Goal: Task Accomplishment & Management: Use online tool/utility

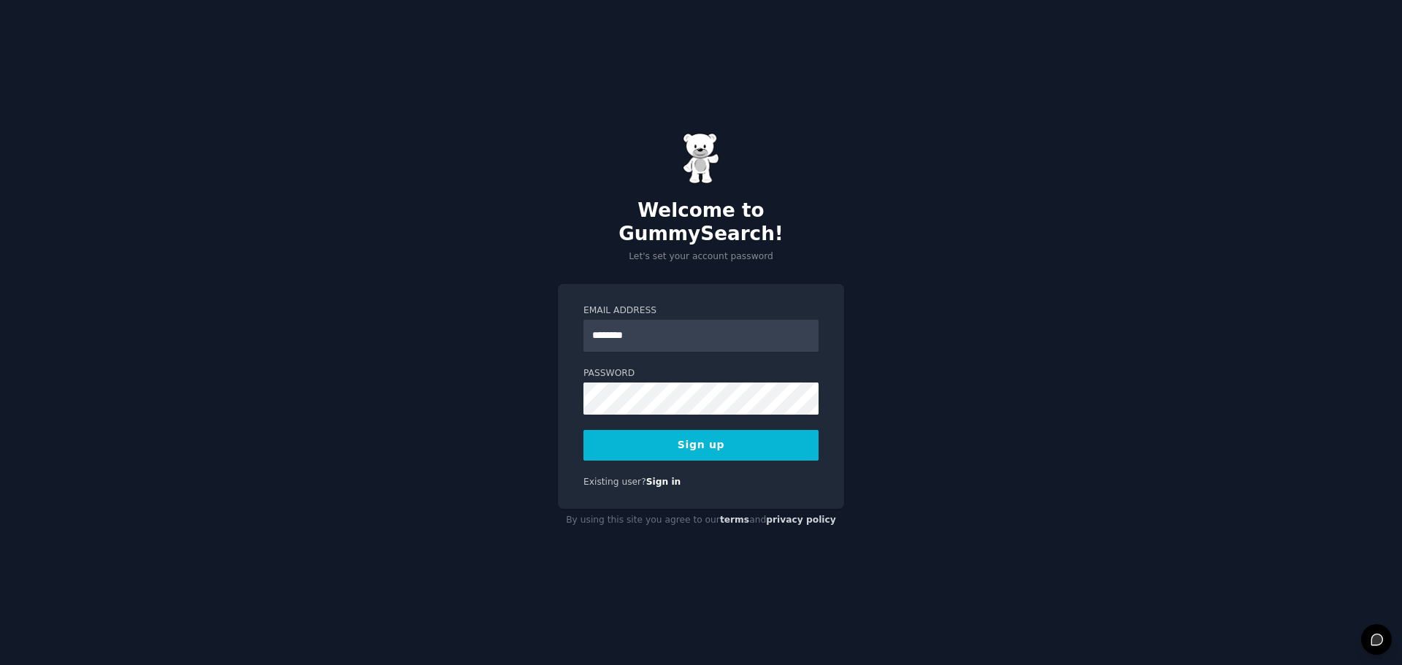
type input "**********"
click at [701, 439] on button "Sign up" at bounding box center [700, 445] width 235 height 31
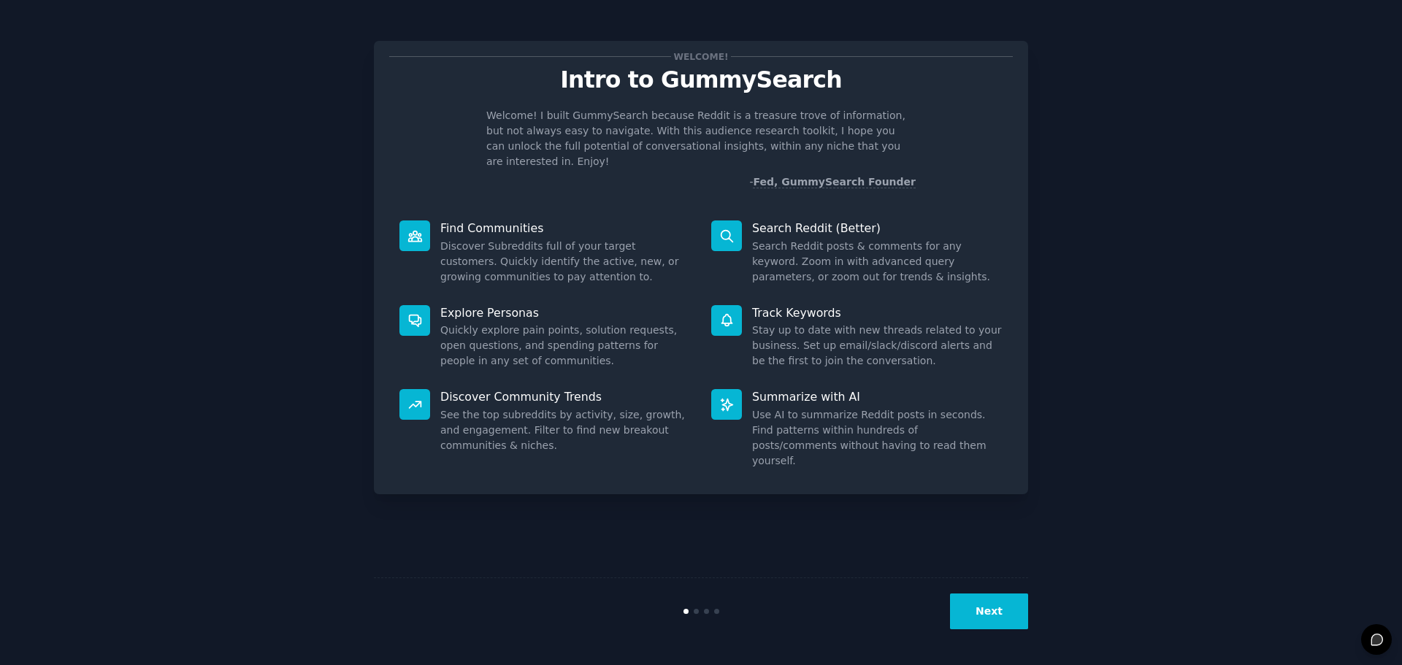
click at [975, 600] on button "Next" at bounding box center [989, 611] width 78 height 36
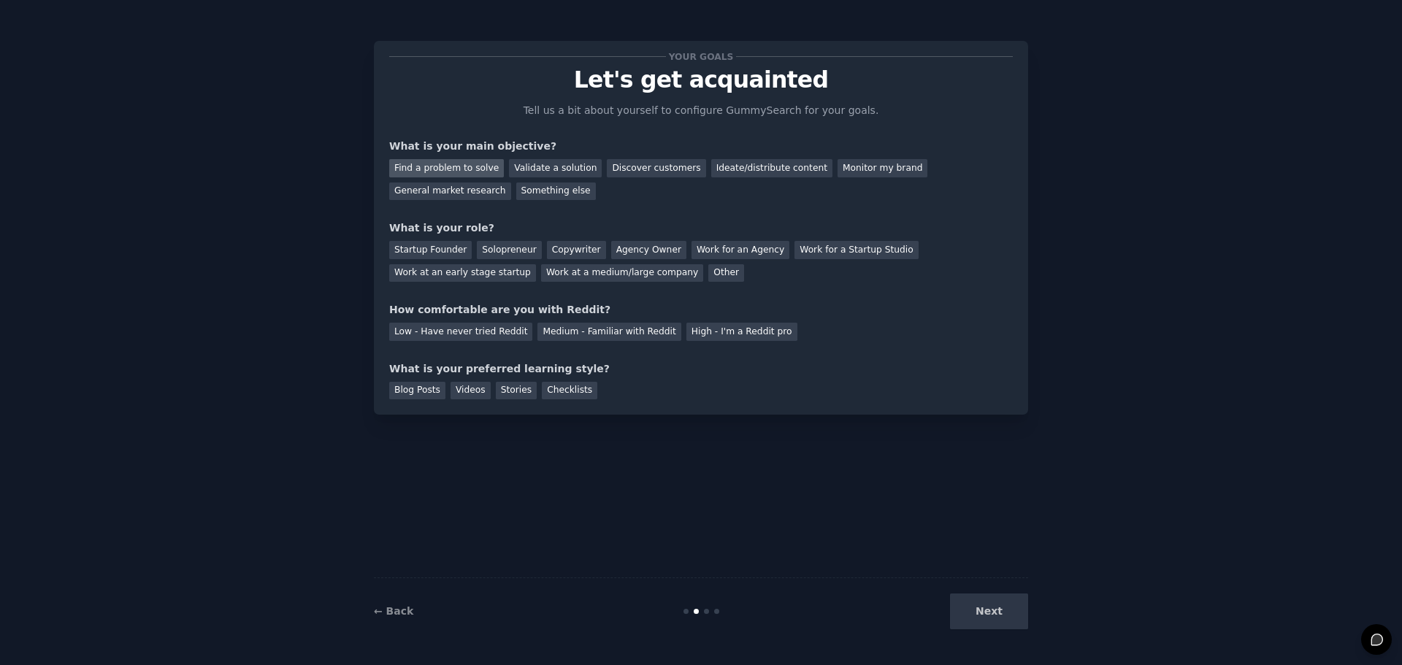
click at [447, 172] on div "Find a problem to solve" at bounding box center [446, 168] width 115 height 18
click at [650, 167] on div "Discover customers" at bounding box center [656, 168] width 99 height 18
click at [541, 276] on div "Work at a medium/large company" at bounding box center [622, 273] width 162 height 18
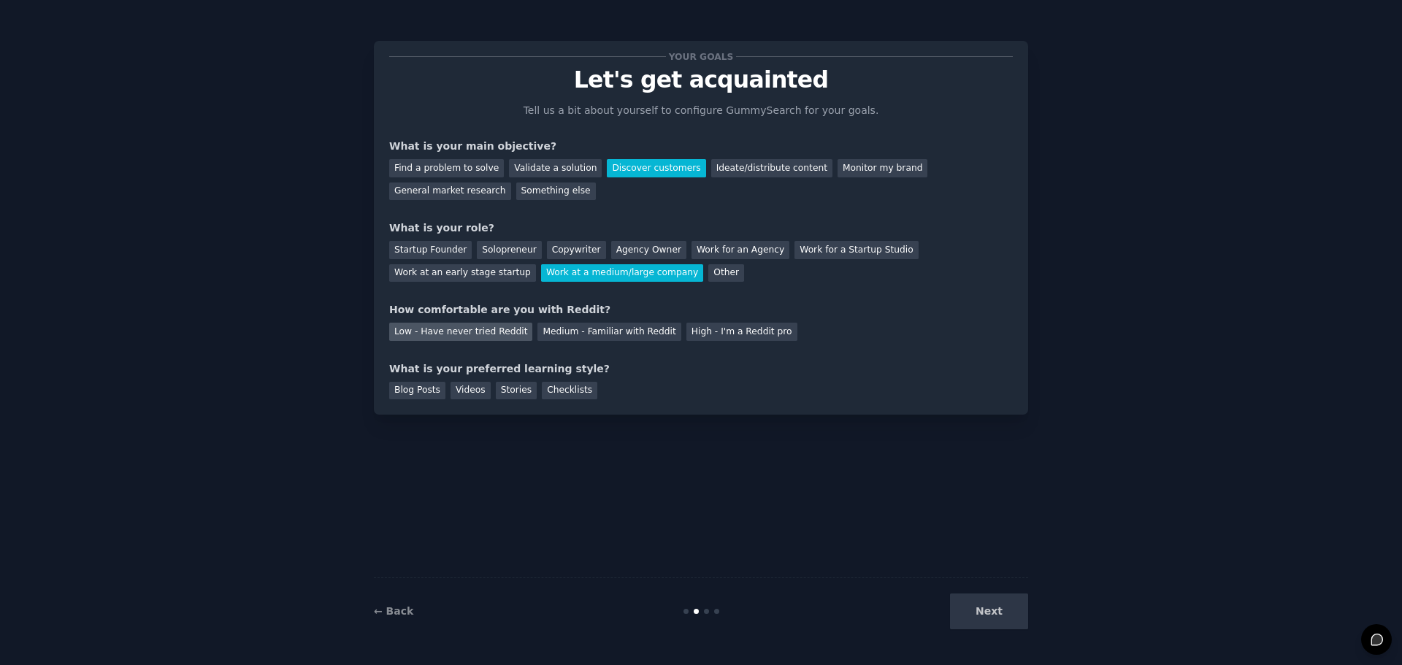
click at [489, 332] on div "Low - Have never tried Reddit" at bounding box center [460, 332] width 143 height 18
click at [572, 334] on div "Medium - Familiar with Reddit" at bounding box center [608, 332] width 143 height 18
click at [423, 389] on div "Blog Posts" at bounding box center [417, 391] width 56 height 18
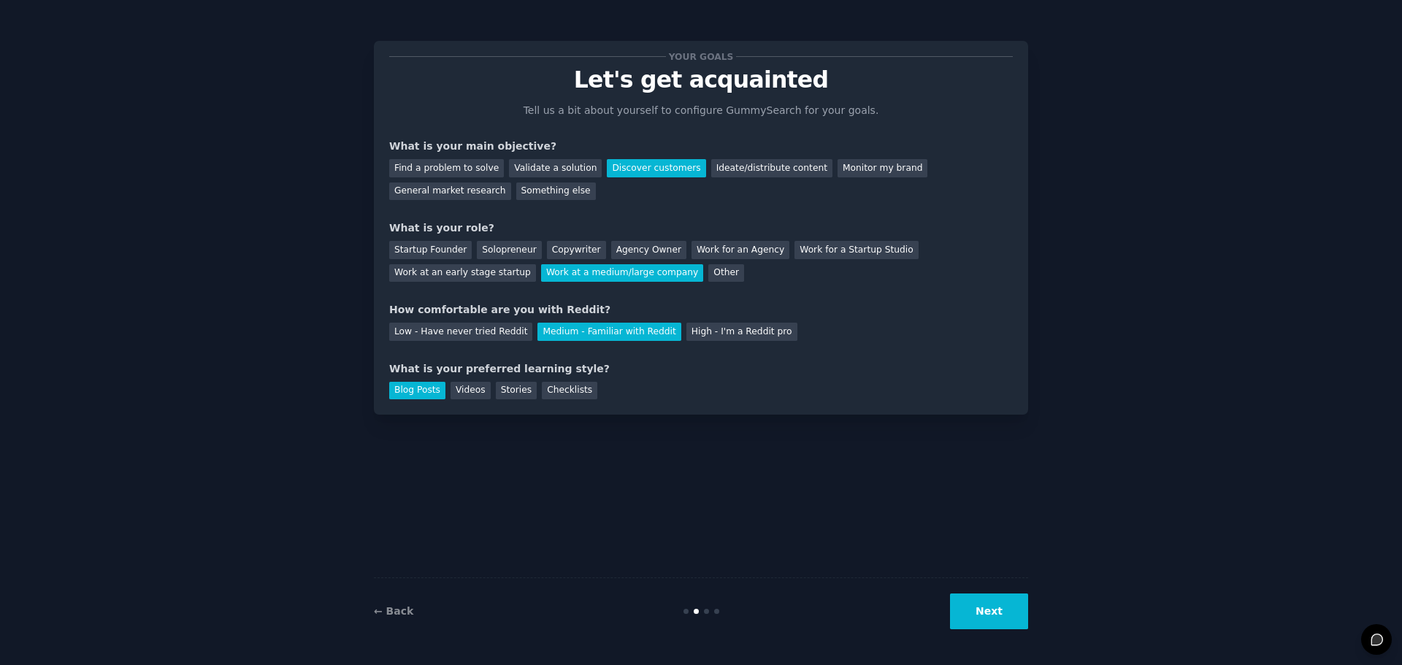
click at [1009, 612] on button "Next" at bounding box center [989, 611] width 78 height 36
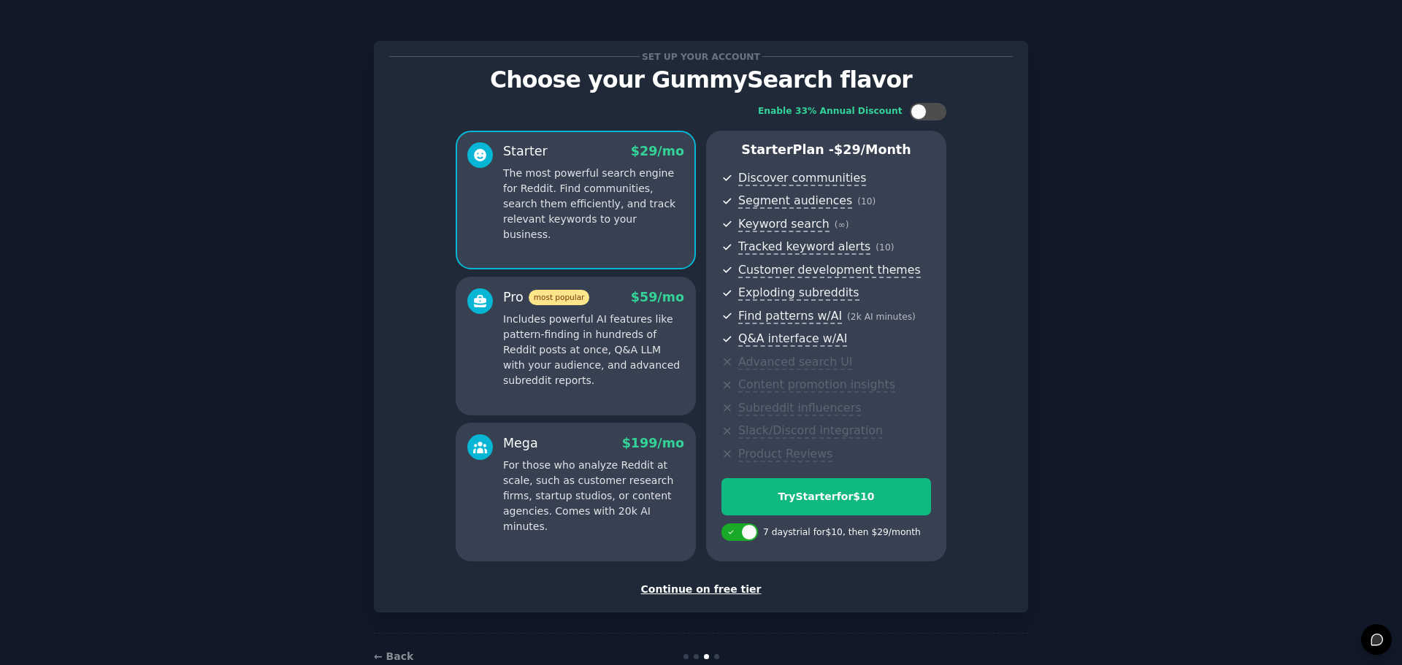
click at [706, 588] on div "Continue on free tier" at bounding box center [700, 589] width 623 height 15
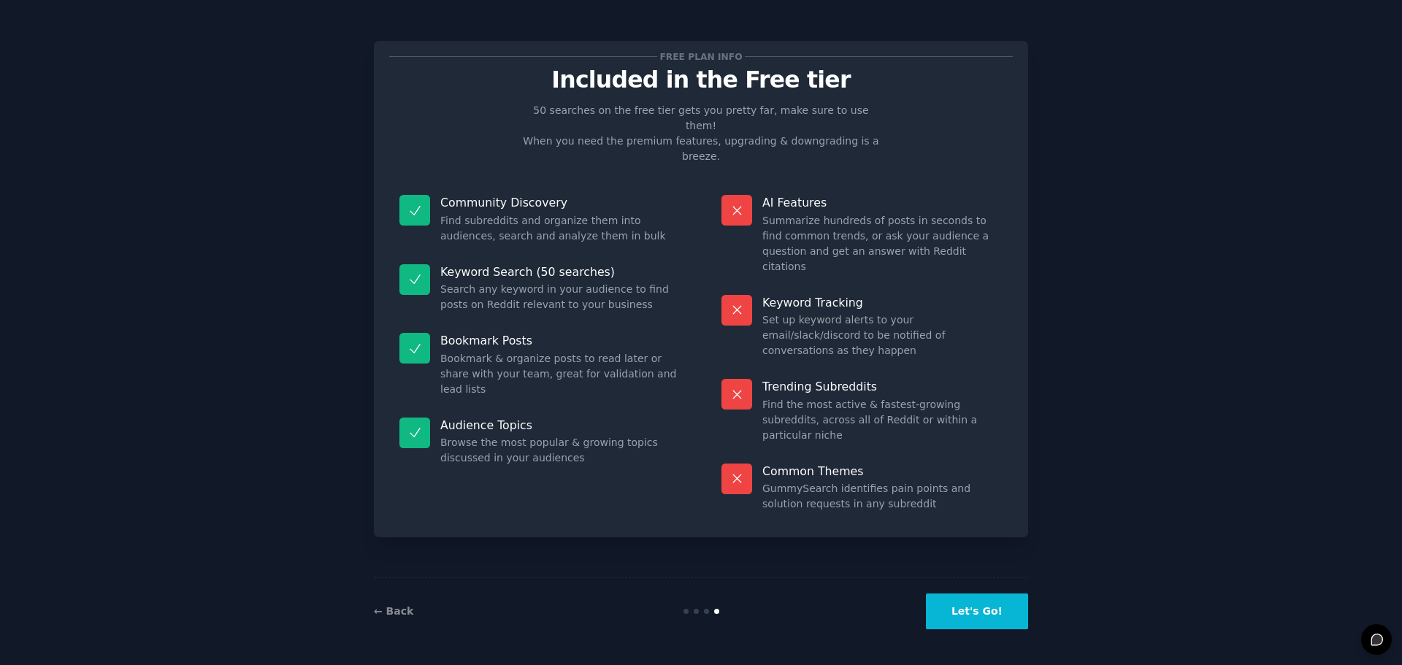
click at [978, 600] on button "Let's Go!" at bounding box center [977, 611] width 102 height 36
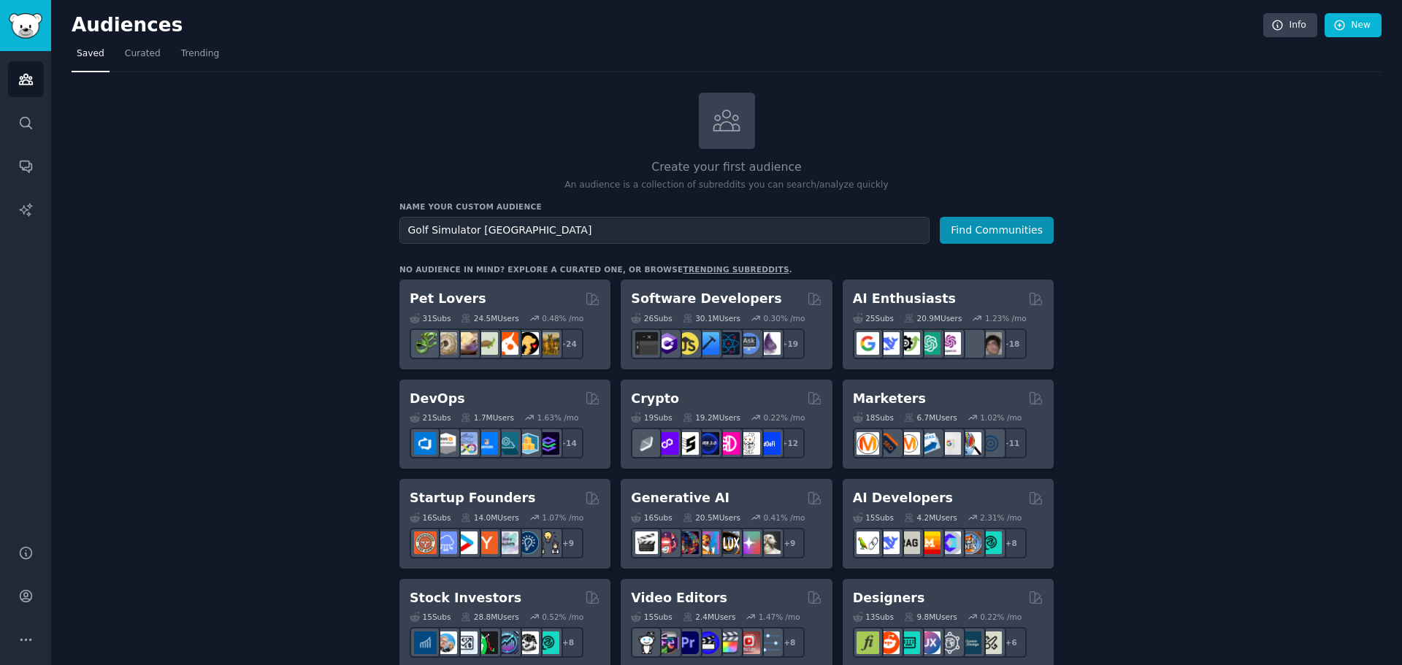
type input "Golf Simulator [GEOGRAPHIC_DATA]"
click at [939, 217] on button "Find Communities" at bounding box center [996, 230] width 114 height 27
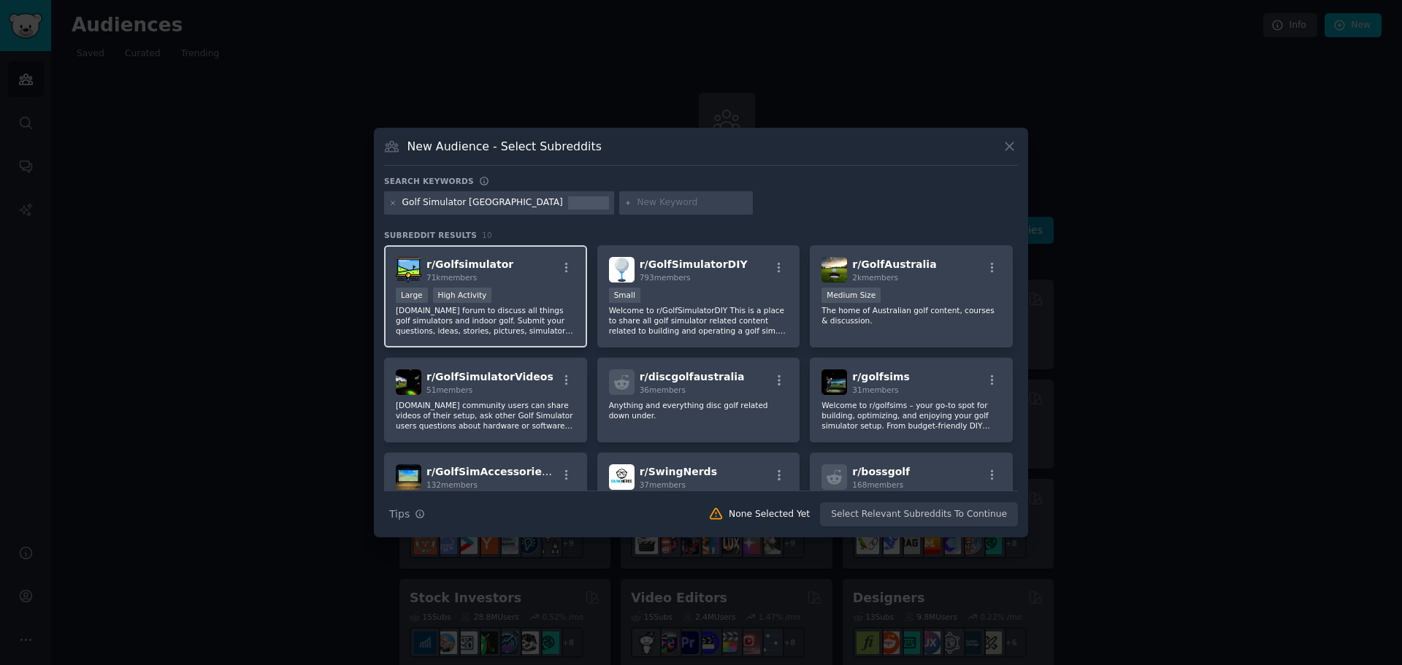
click at [529, 312] on p "[DOMAIN_NAME] forum to discuss all things golf simulators and indoor golf. Subm…" at bounding box center [486, 320] width 180 height 31
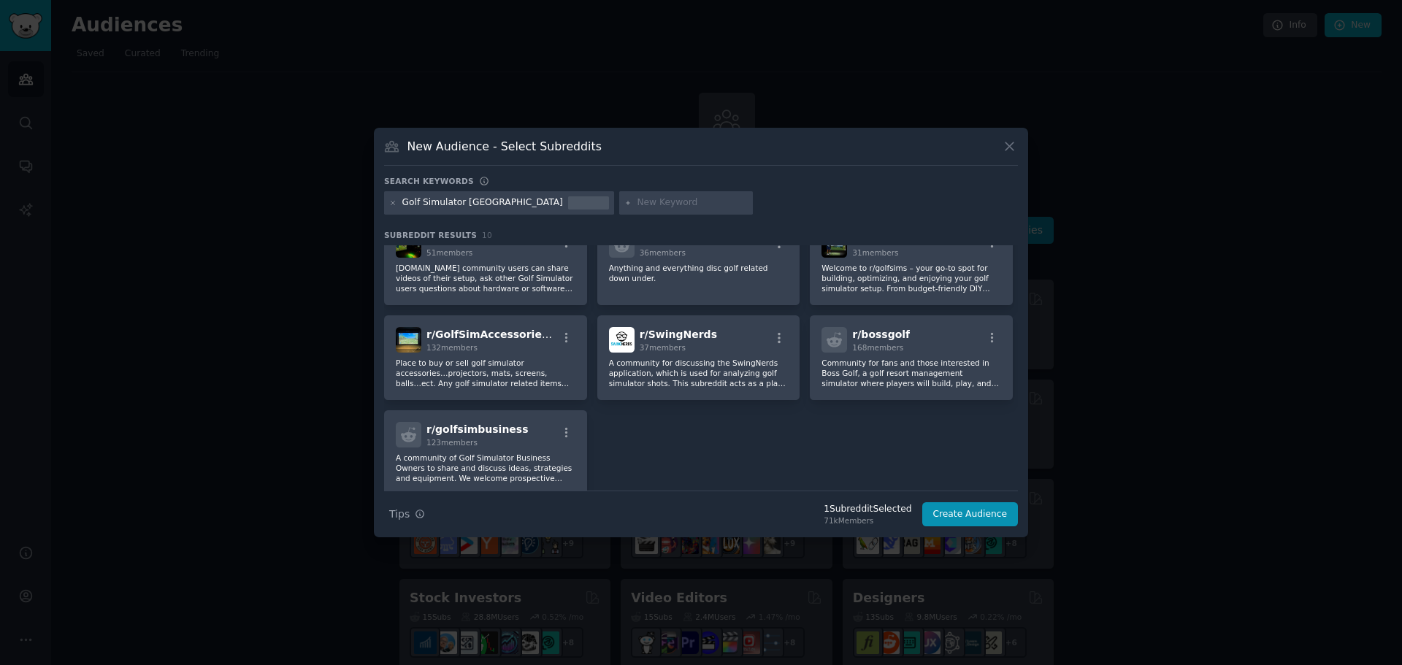
scroll to position [146, 0]
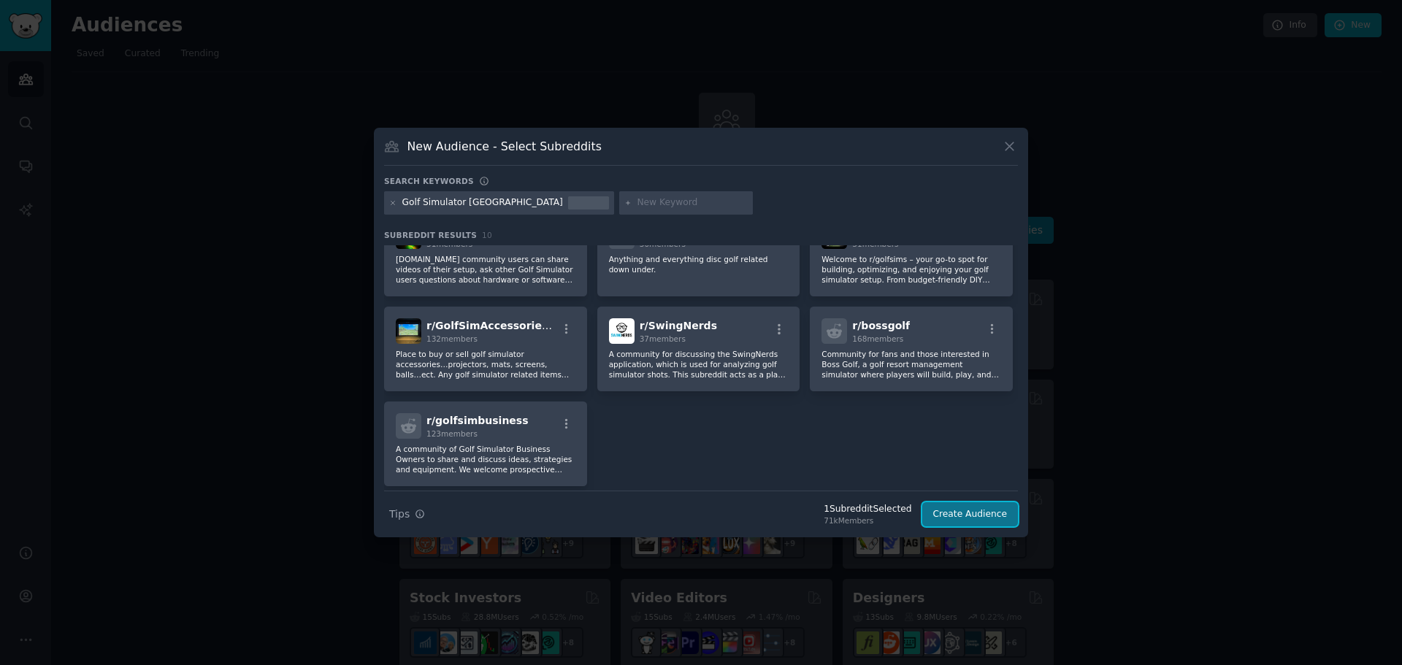
click at [982, 518] on button "Create Audience" at bounding box center [970, 514] width 96 height 25
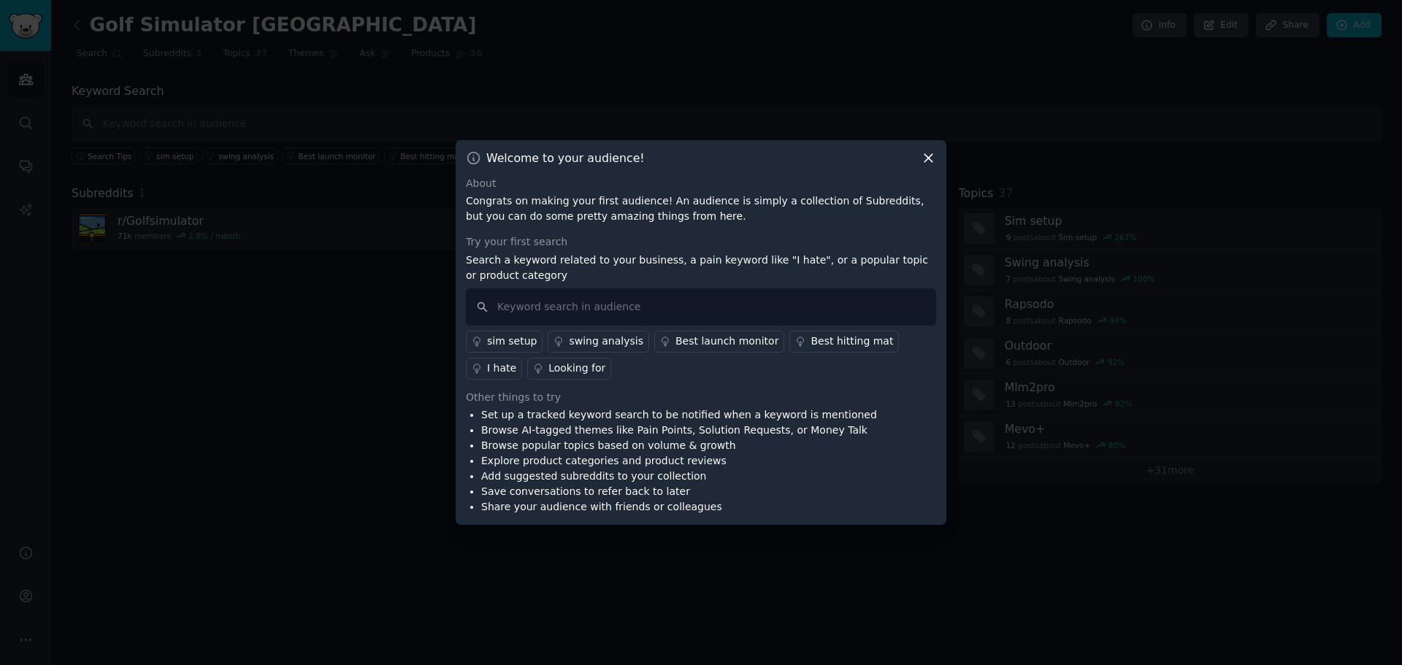
click at [929, 157] on icon at bounding box center [928, 158] width 8 height 8
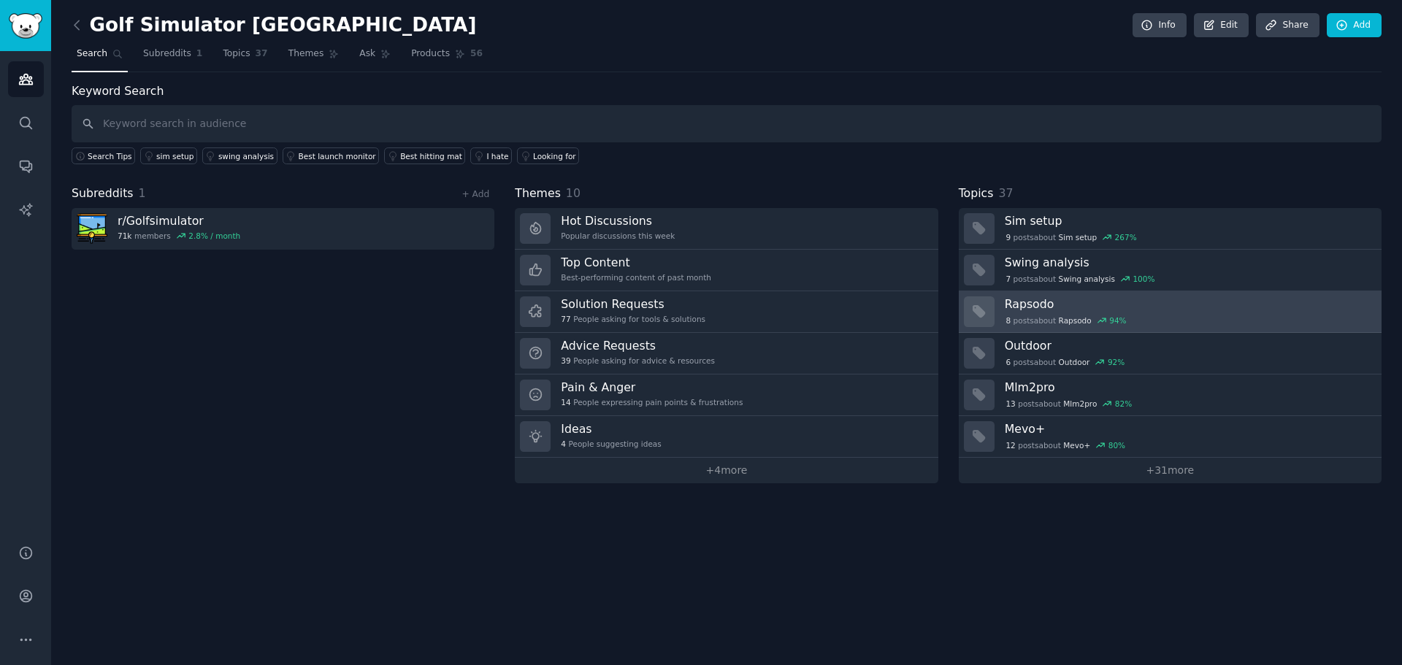
click at [1164, 298] on h3 "Rapsodo" at bounding box center [1187, 303] width 366 height 15
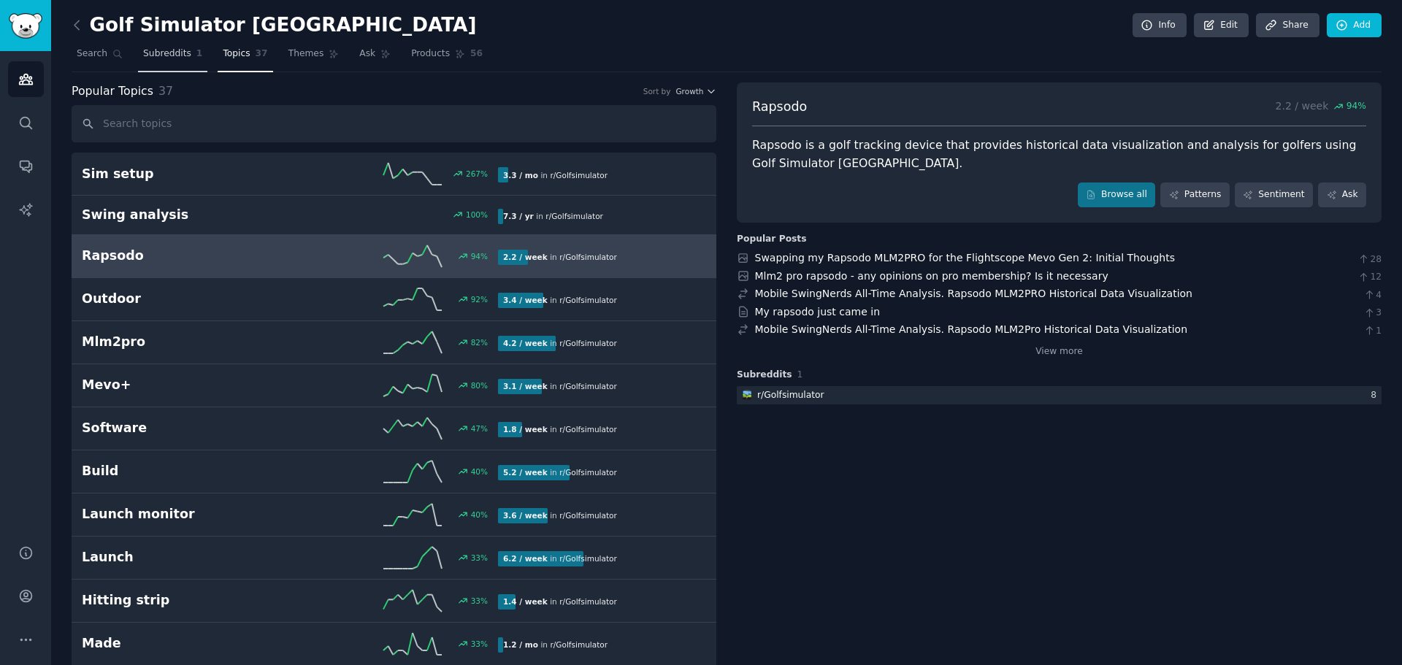
click at [145, 54] on span "Subreddits" at bounding box center [167, 53] width 48 height 13
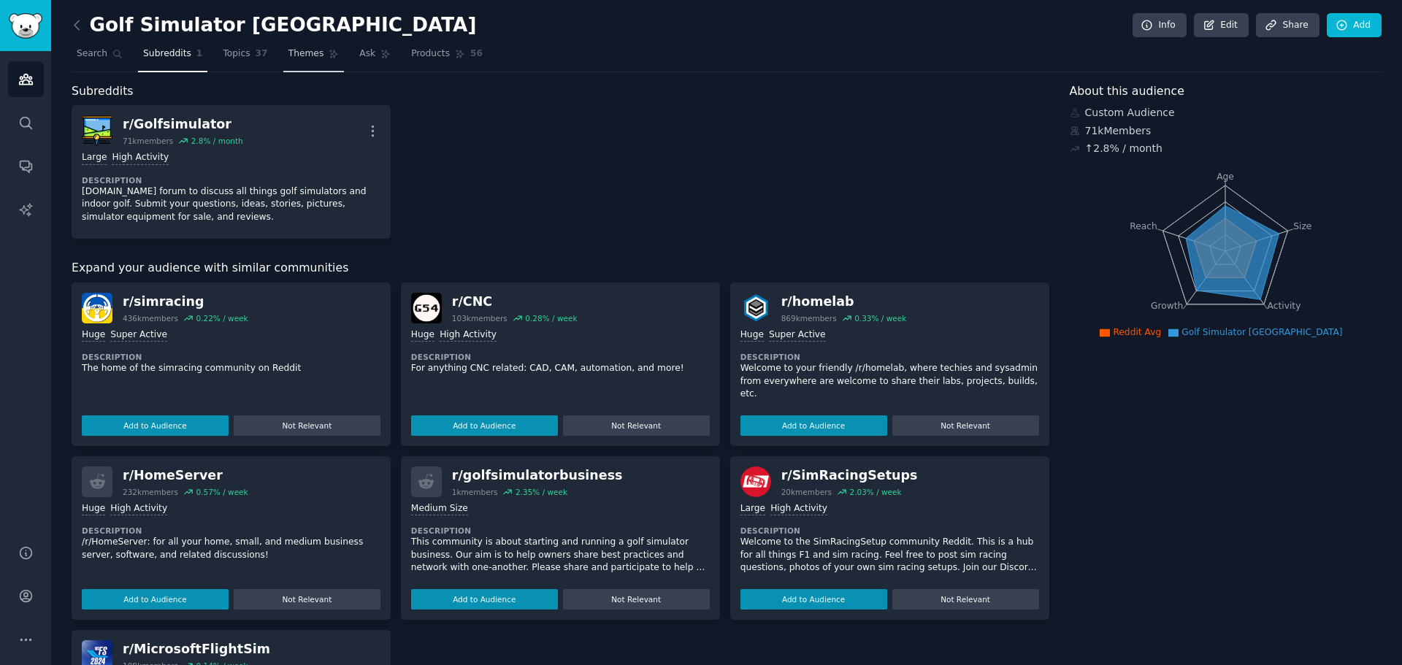
click at [326, 48] on link "Themes" at bounding box center [313, 57] width 61 height 30
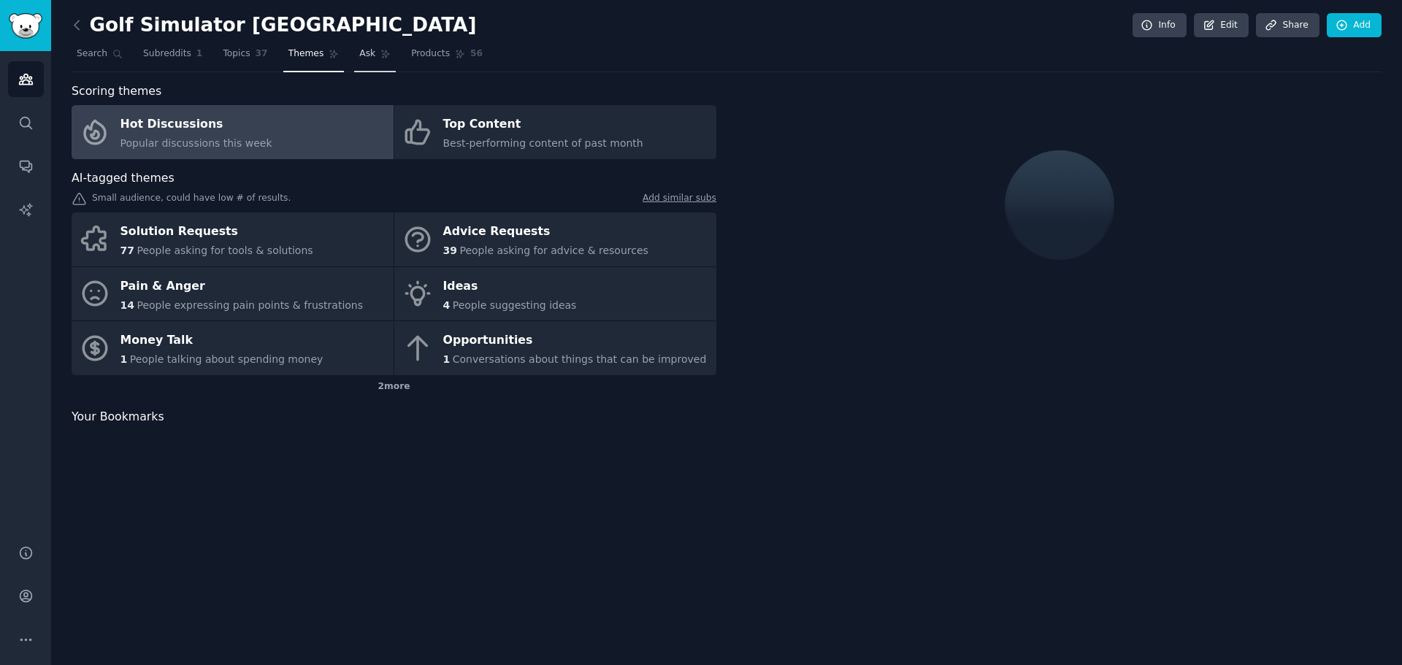
click at [372, 48] on link "Ask" at bounding box center [375, 57] width 42 height 30
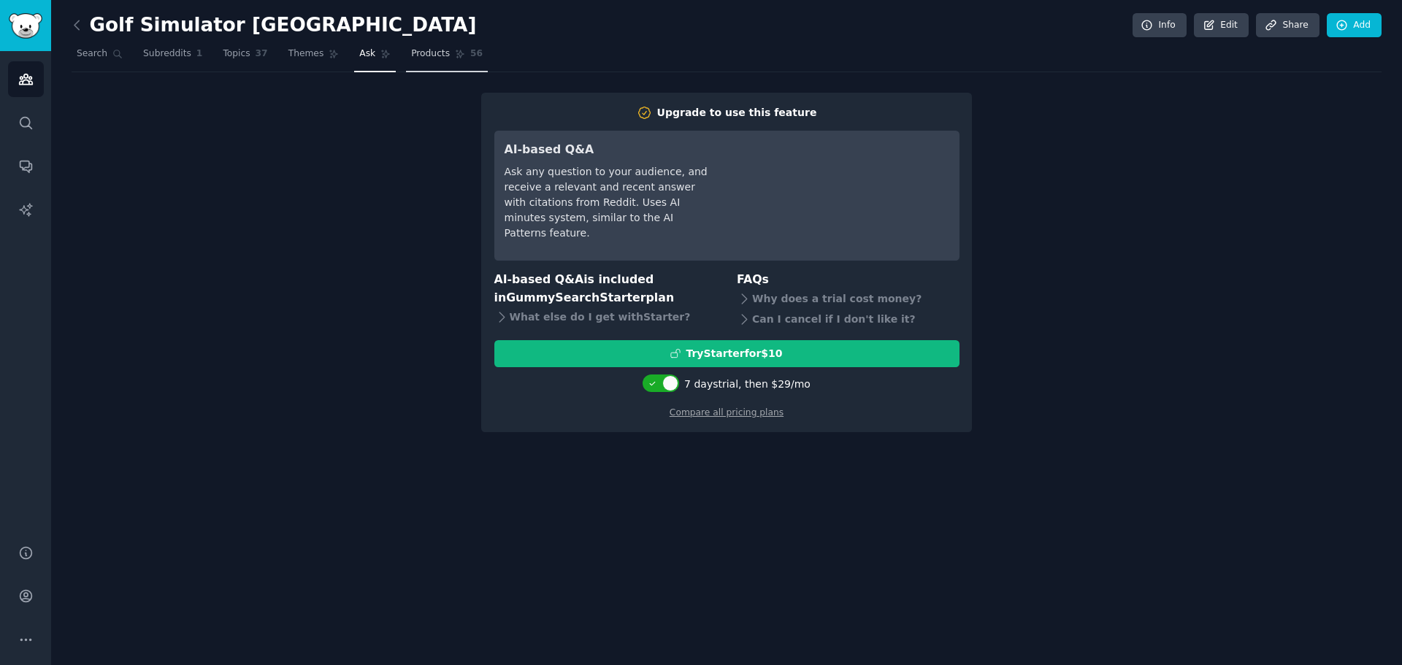
click at [412, 50] on span "Products" at bounding box center [430, 53] width 39 height 13
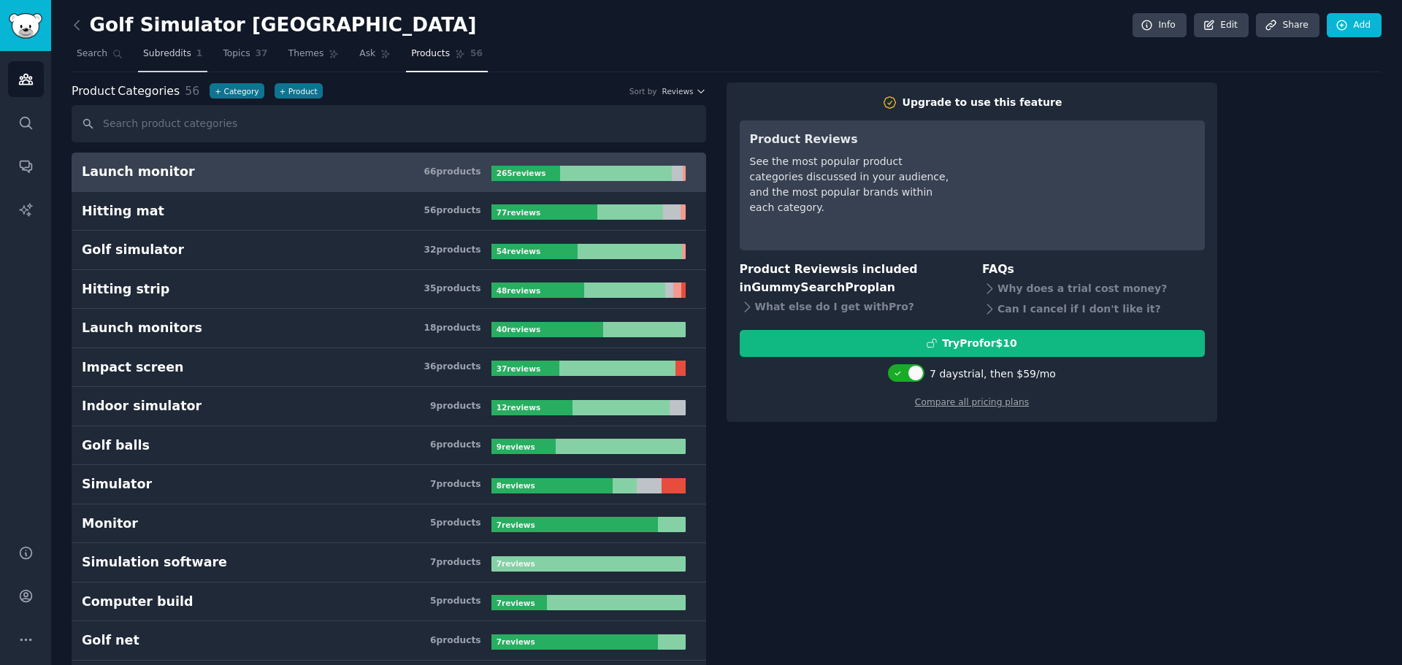
click at [193, 61] on link "Subreddits 1" at bounding box center [172, 57] width 69 height 30
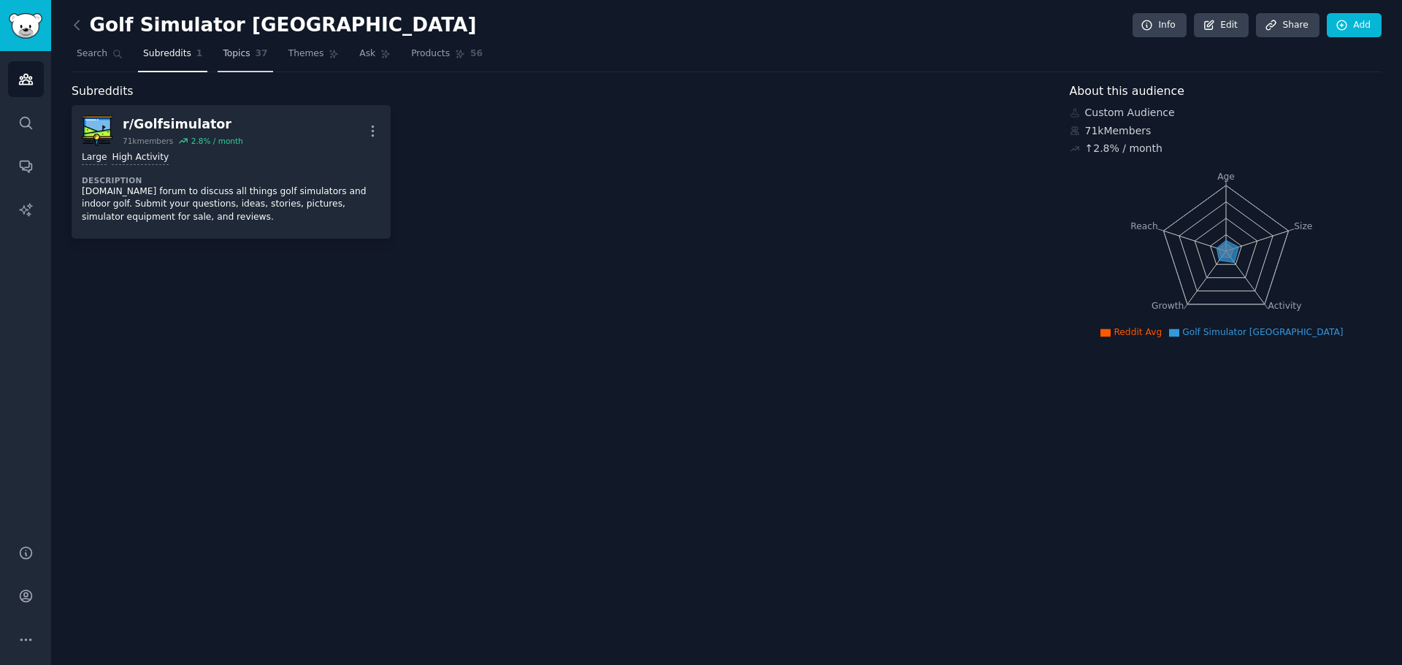
click at [237, 55] on span "Topics" at bounding box center [236, 53] width 27 height 13
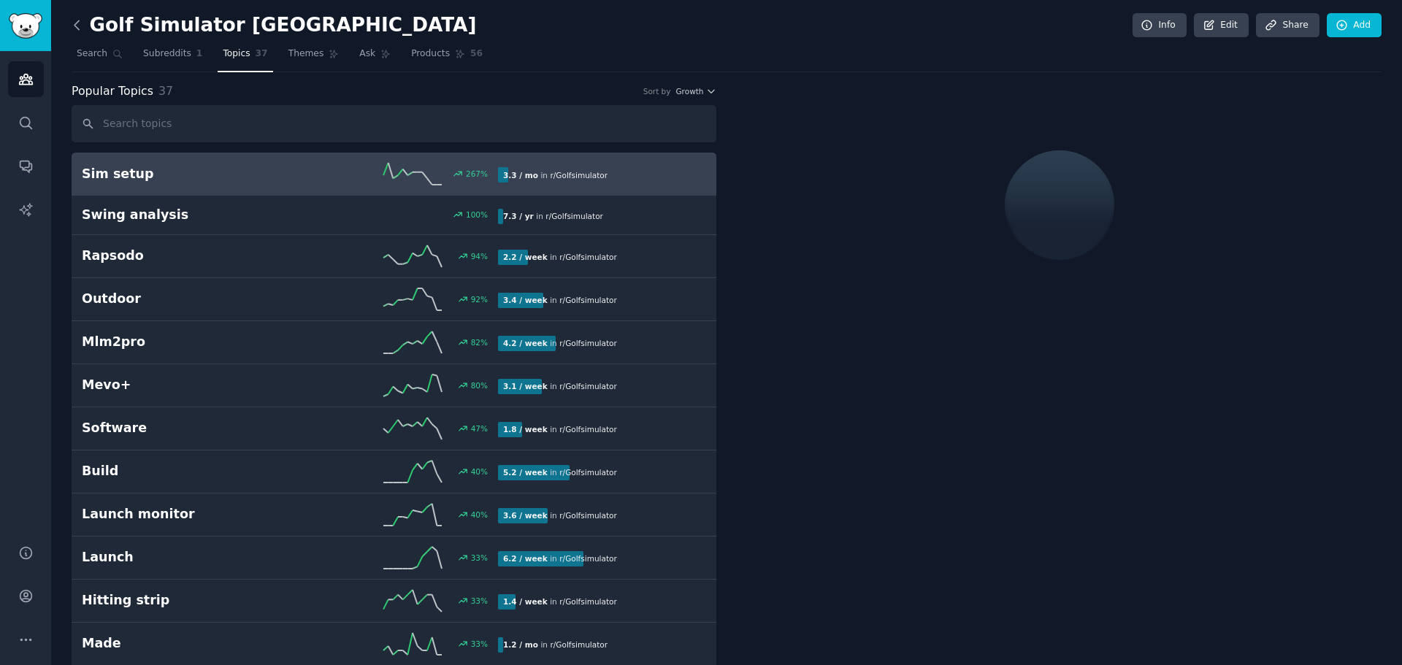
click at [76, 20] on icon at bounding box center [76, 25] width 15 height 15
